Goal: Navigation & Orientation: Go to known website

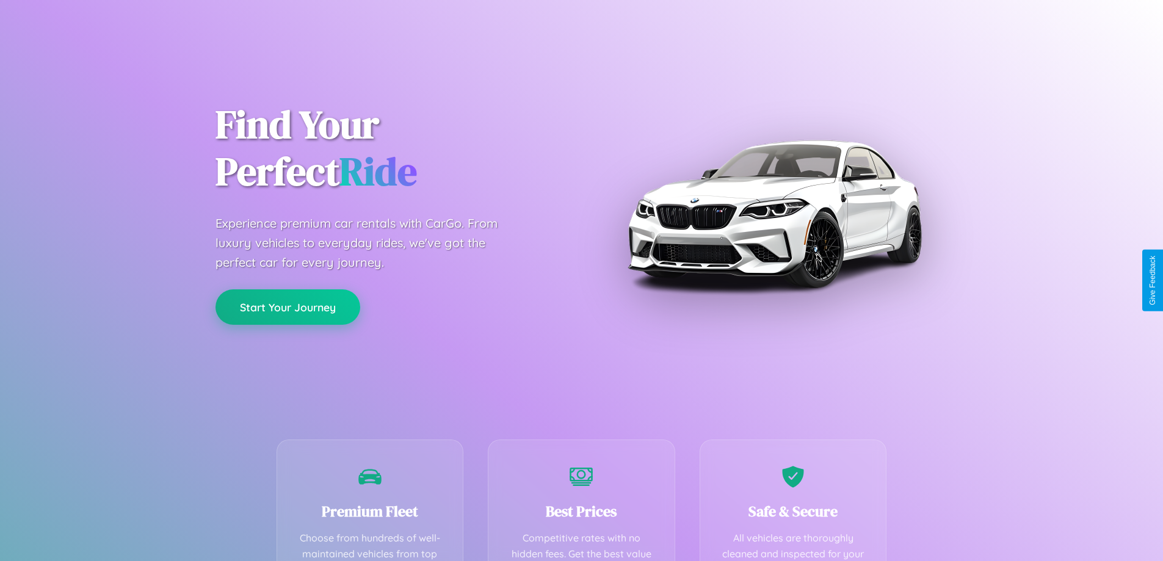
click at [288, 307] on button "Start Your Journey" at bounding box center [288, 306] width 145 height 35
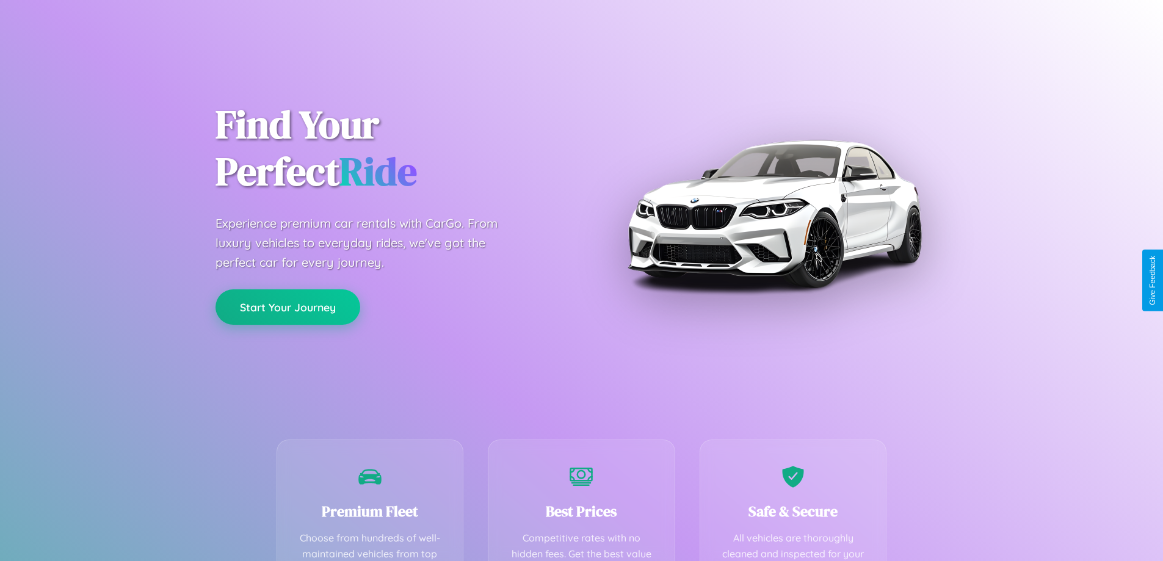
click at [288, 307] on button "Start Your Journey" at bounding box center [288, 306] width 145 height 35
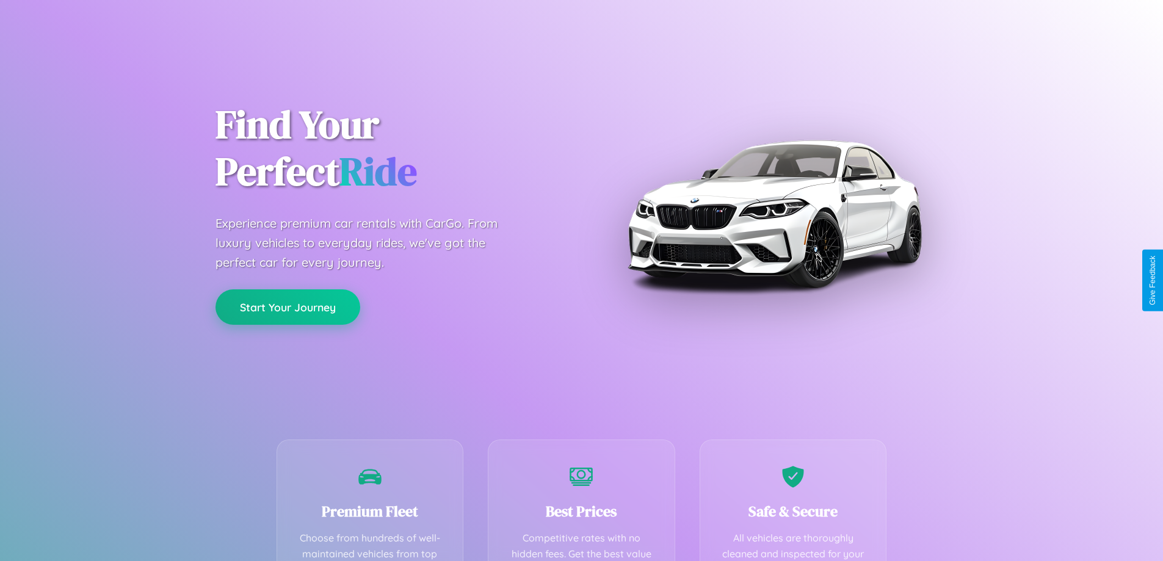
click at [288, 307] on button "Start Your Journey" at bounding box center [288, 306] width 145 height 35
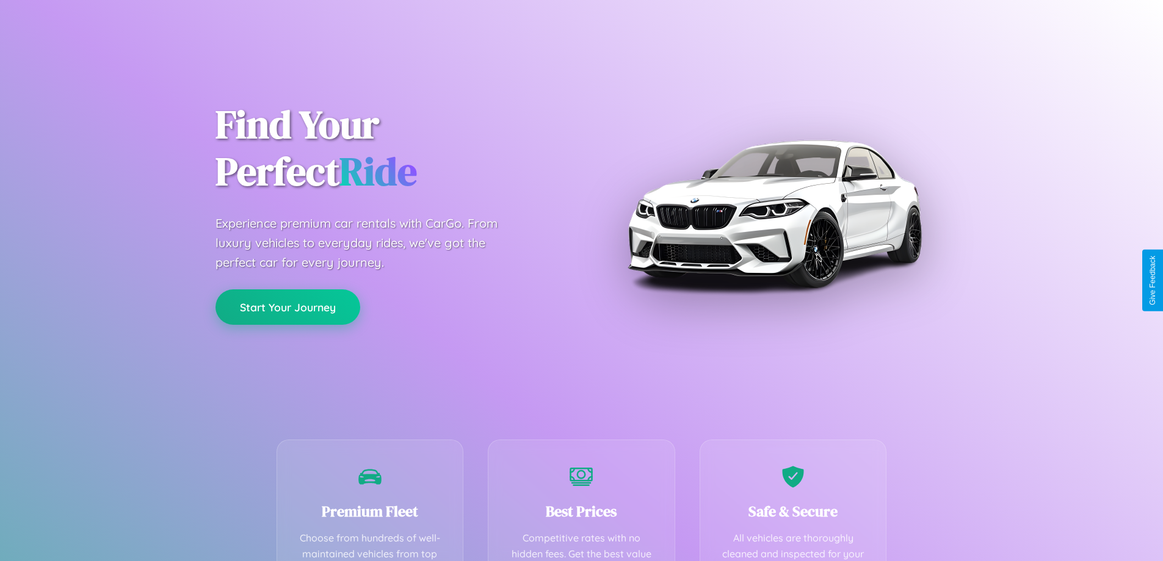
click at [288, 307] on button "Start Your Journey" at bounding box center [288, 306] width 145 height 35
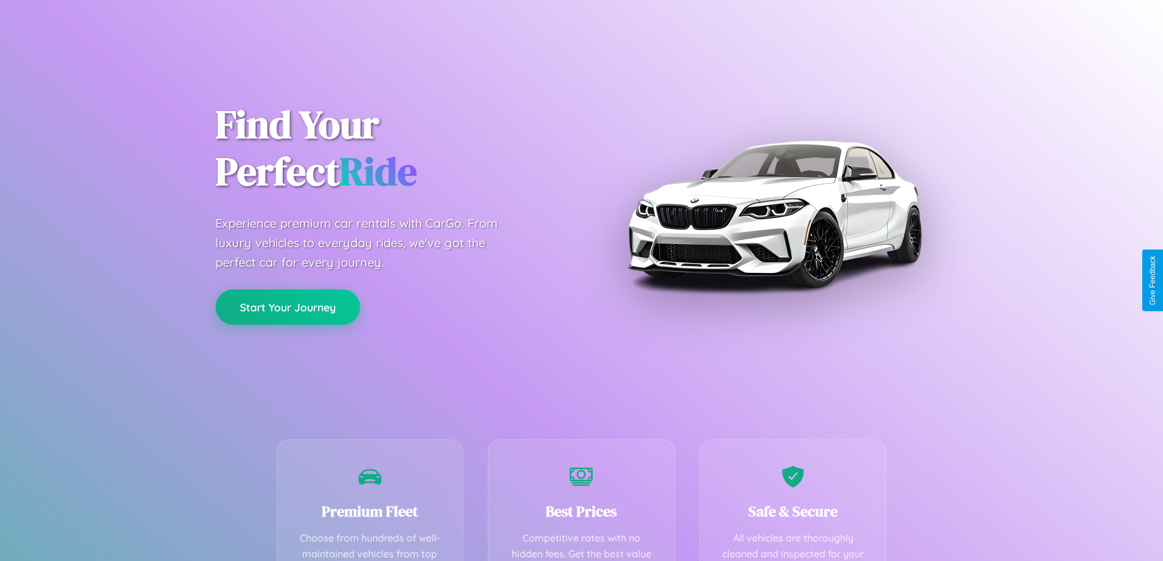
click at [288, 307] on button "Start Your Journey" at bounding box center [288, 306] width 145 height 35
